Goal: Entertainment & Leisure: Consume media (video, audio)

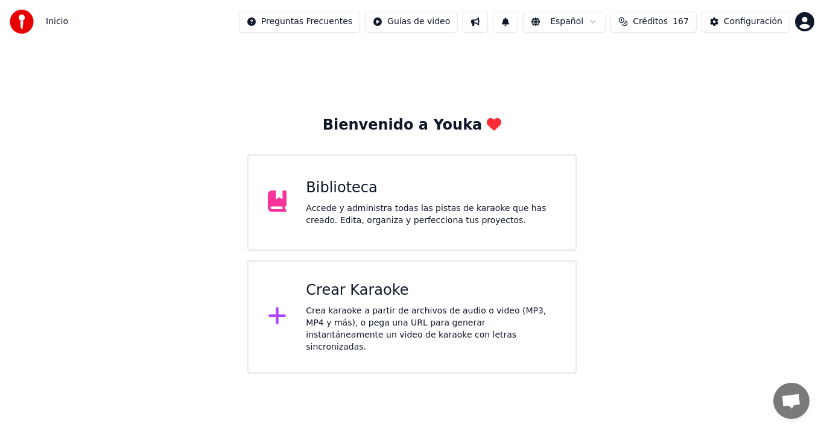
click at [475, 205] on div "Accede y administra todas las pistas de karaoke que has creado. Edita, organiza…" at bounding box center [431, 215] width 250 height 24
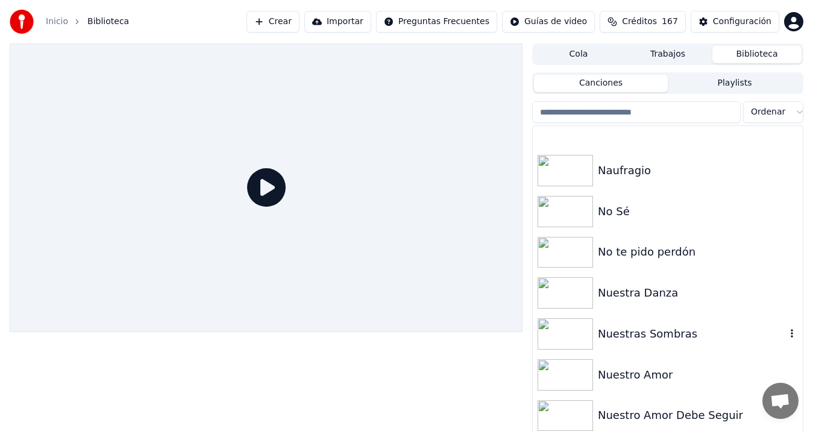
scroll to position [1558, 0]
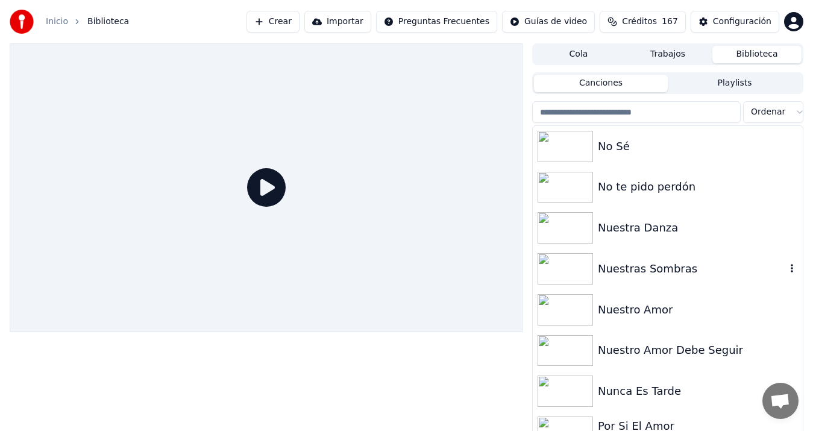
click at [671, 274] on div "Nuestras Sombras" at bounding box center [692, 268] width 188 height 17
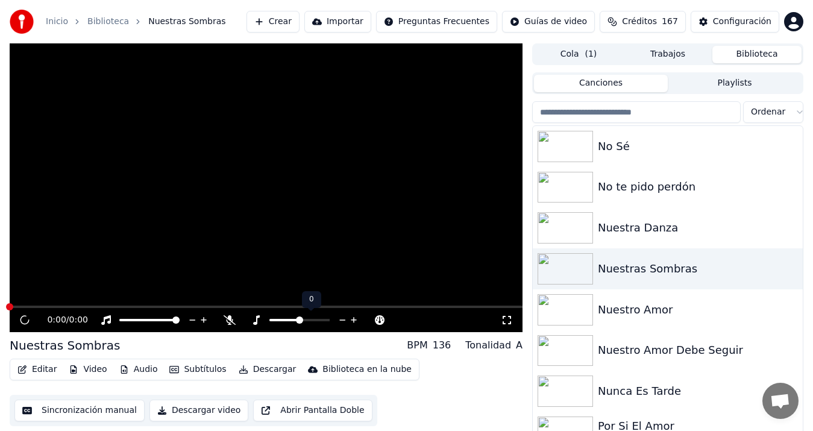
click at [290, 323] on div at bounding box center [310, 320] width 97 height 12
click at [293, 318] on div at bounding box center [310, 320] width 97 height 12
